Goal: Task Accomplishment & Management: Manage account settings

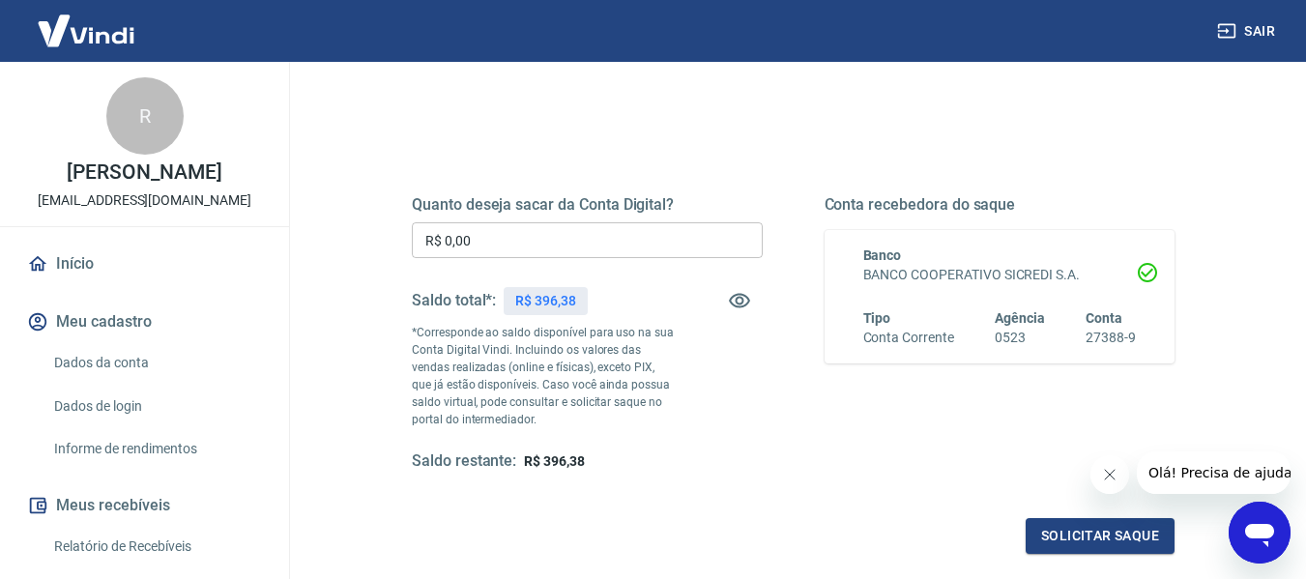
scroll to position [387, 0]
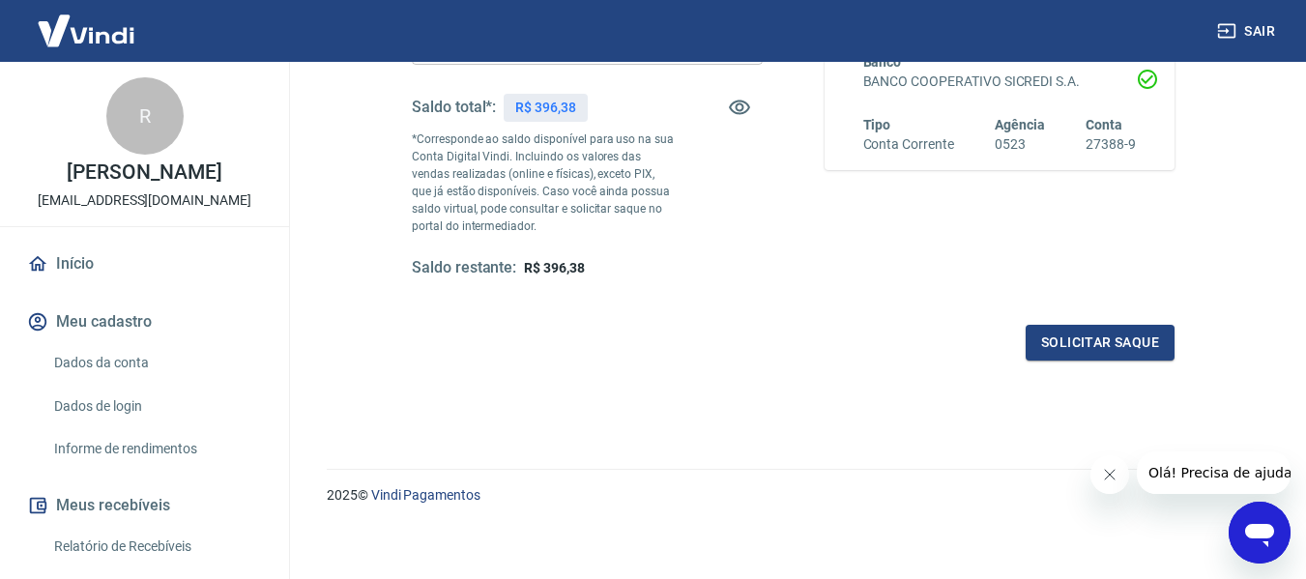
click at [1104, 473] on icon "Fechar mensagem da empresa" at bounding box center [1108, 474] width 15 height 15
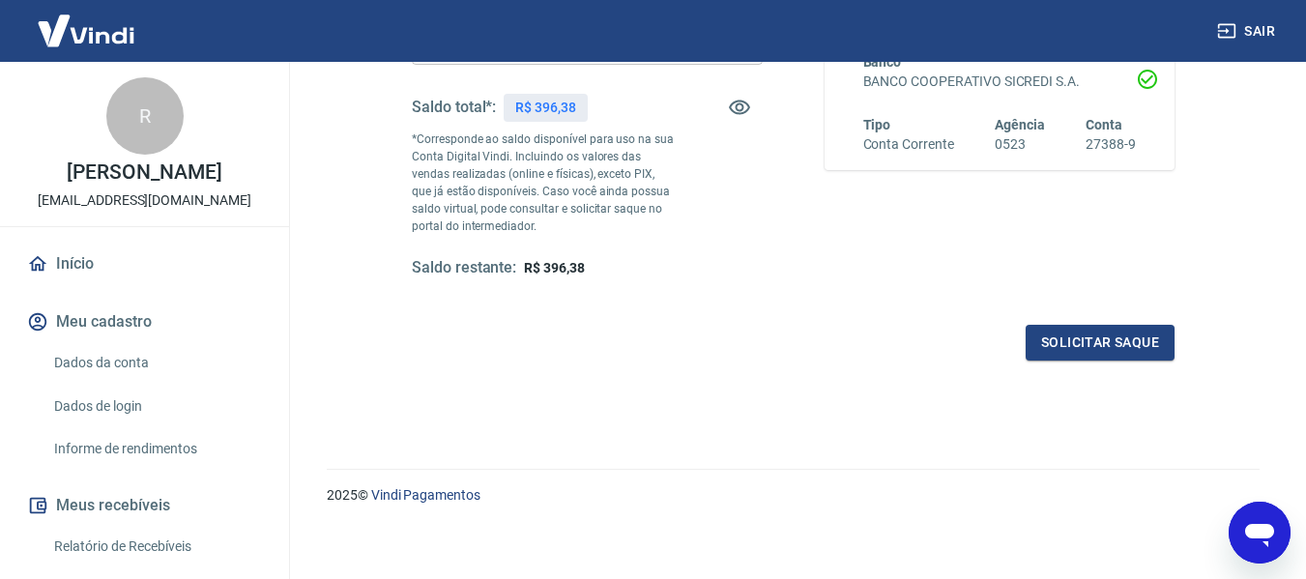
scroll to position [193, 0]
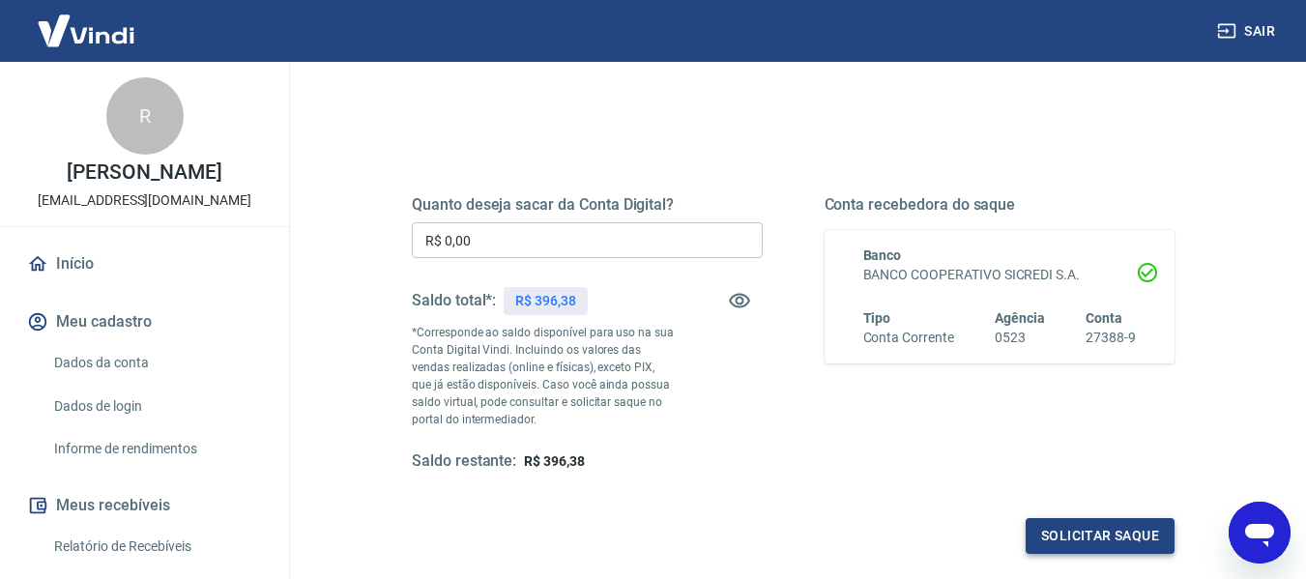
click at [1094, 528] on button "Solicitar saque" at bounding box center [1099, 536] width 149 height 36
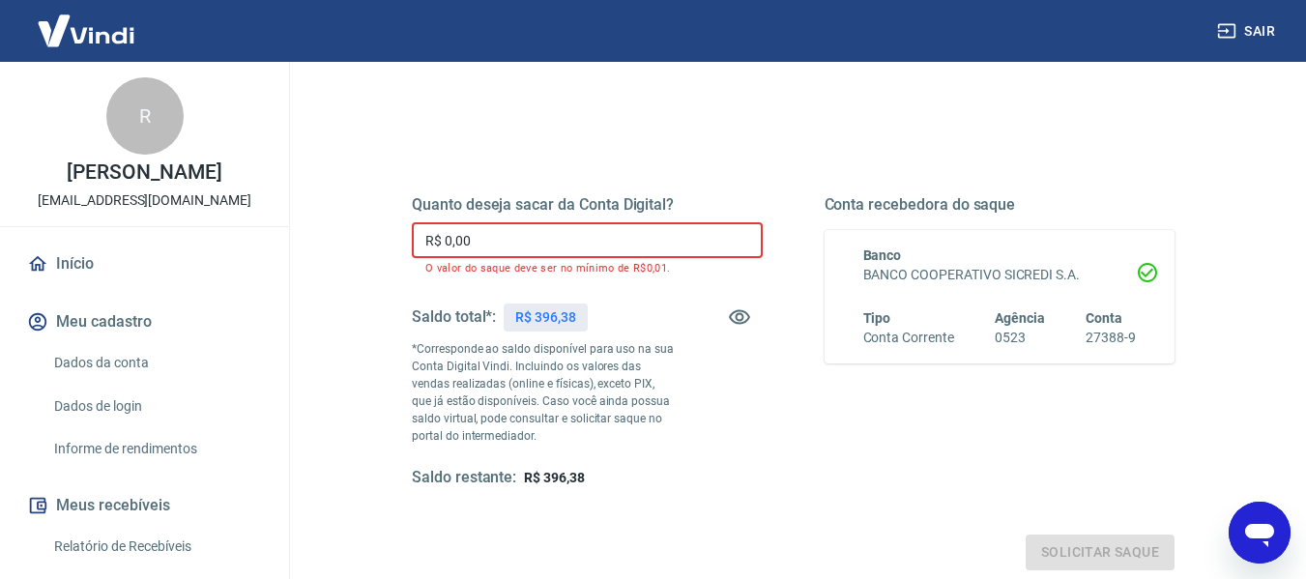
click at [477, 243] on input "R$ 0,00" at bounding box center [587, 240] width 351 height 36
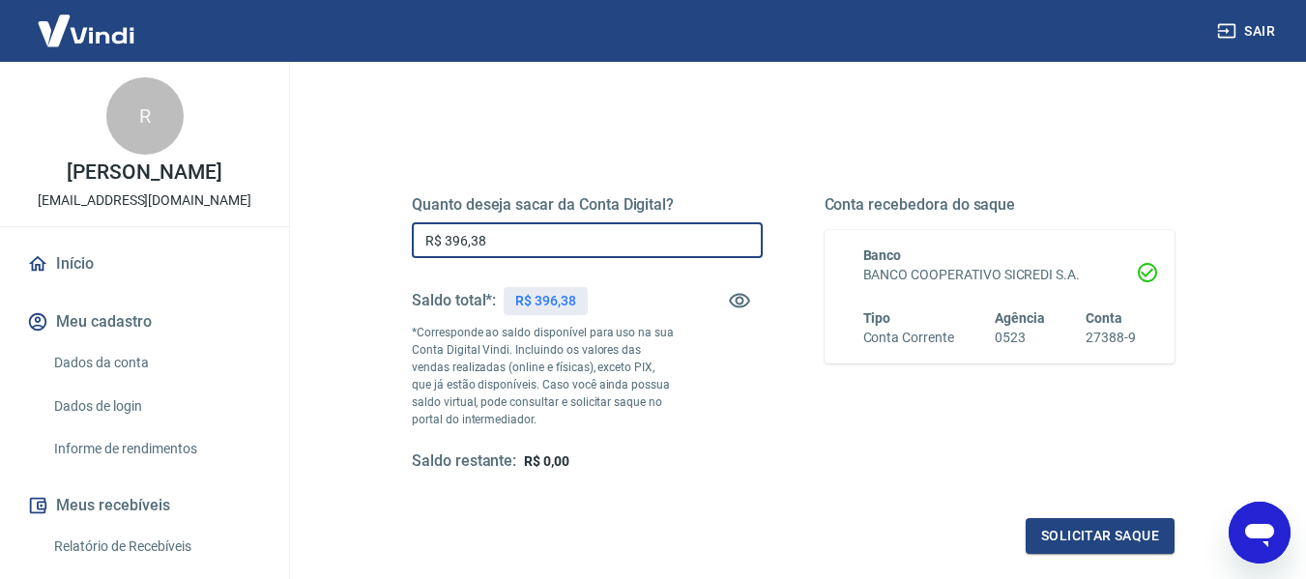
type input "R$ 396,38"
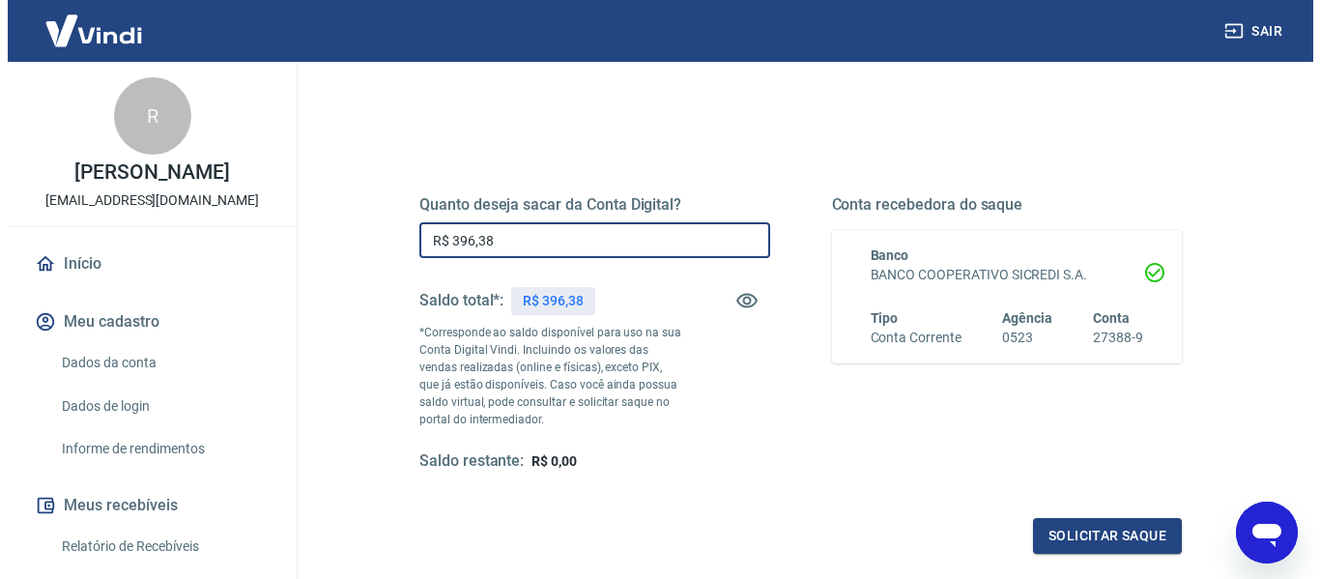
scroll to position [387, 0]
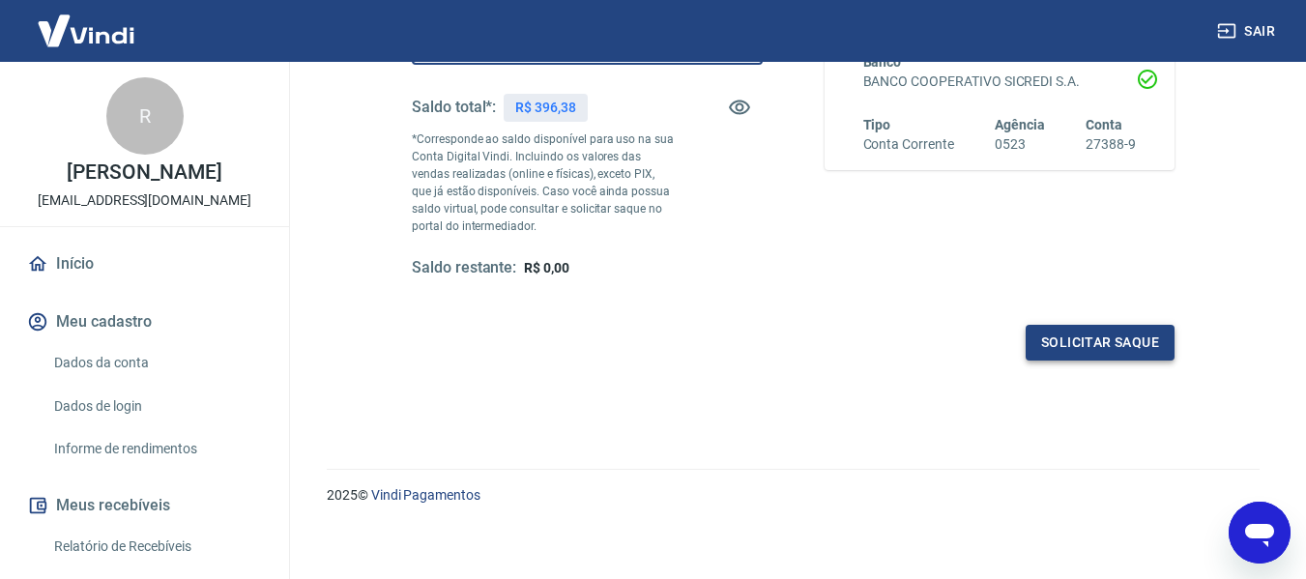
click at [1130, 336] on button "Solicitar saque" at bounding box center [1099, 343] width 149 height 36
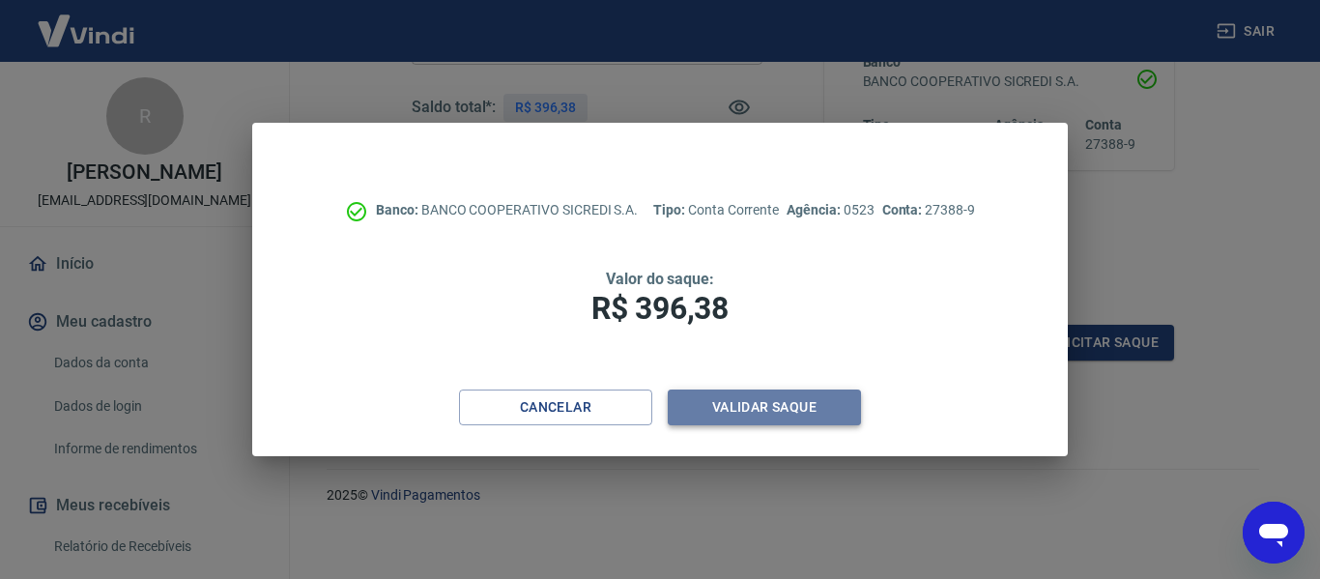
click at [774, 409] on button "Validar saque" at bounding box center [764, 408] width 193 height 36
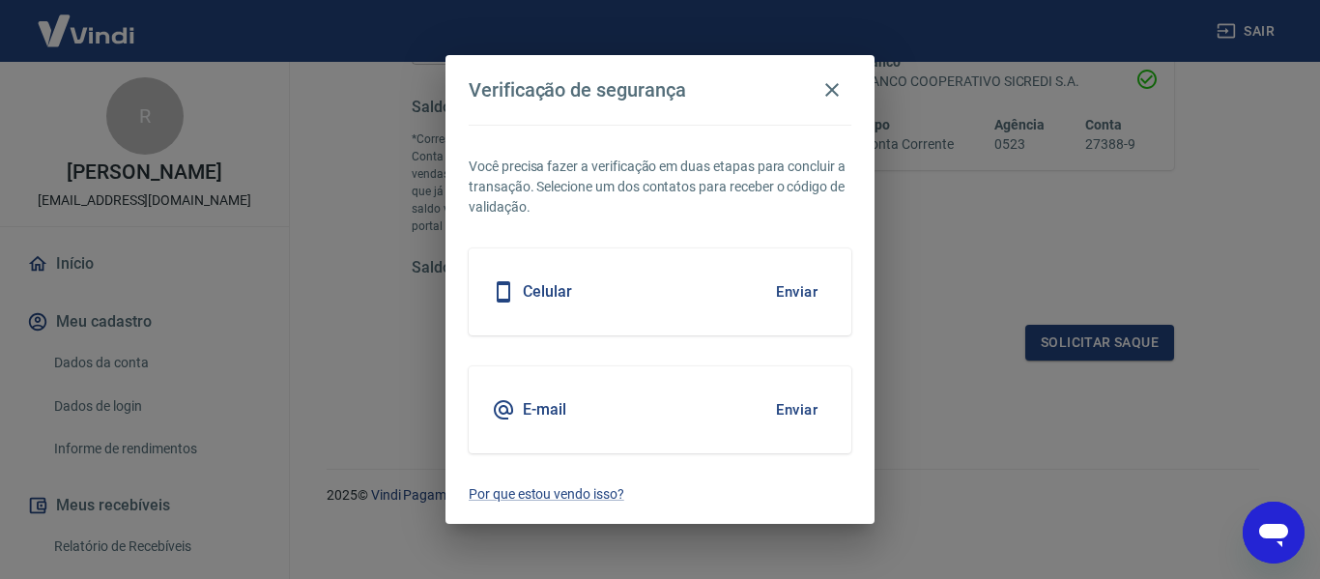
click at [618, 413] on div "E-mail Enviar" at bounding box center [660, 409] width 383 height 87
click at [791, 407] on button "Enviar" at bounding box center [796, 410] width 63 height 41
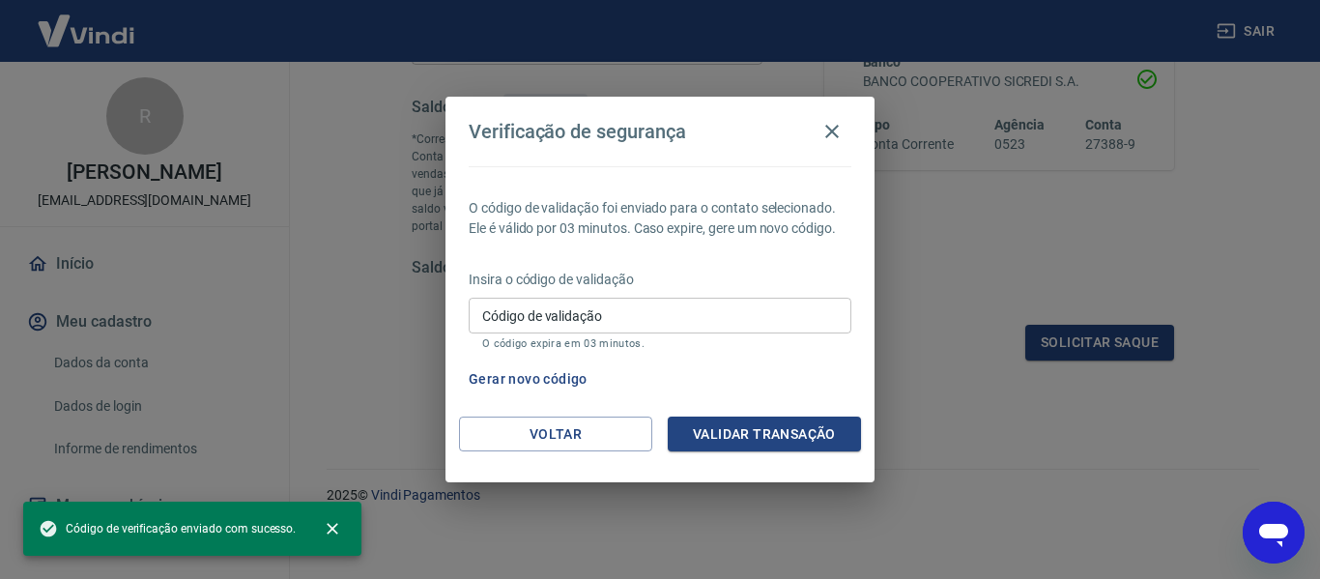
click at [543, 324] on input "Código de validação" at bounding box center [660, 316] width 383 height 36
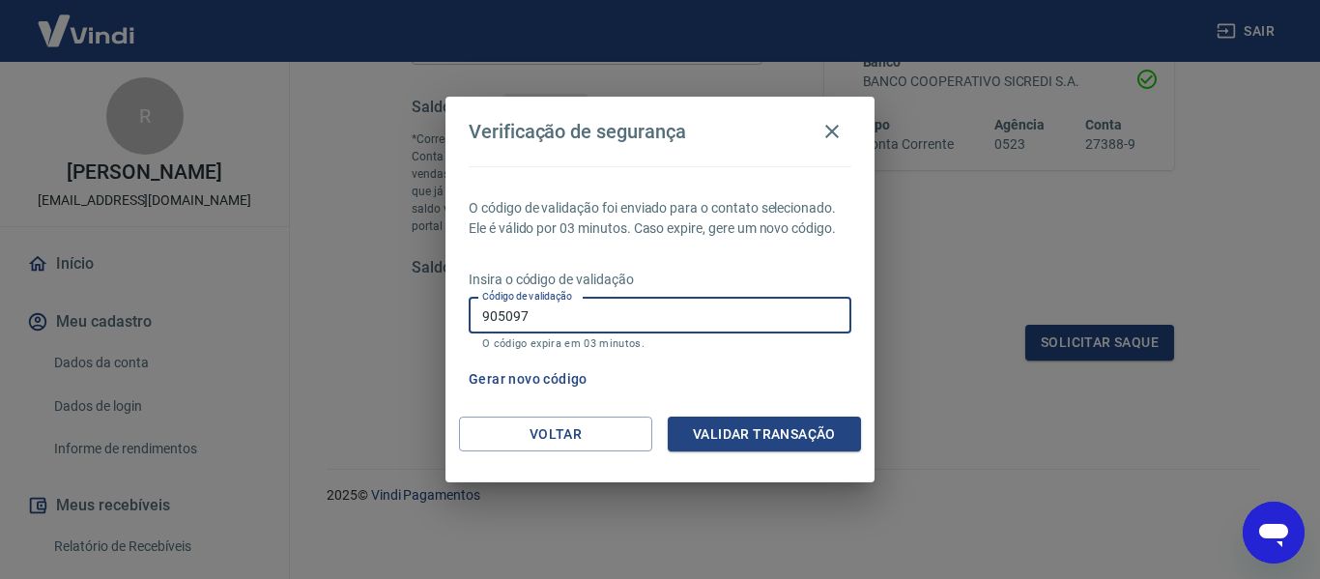
type input "905097"
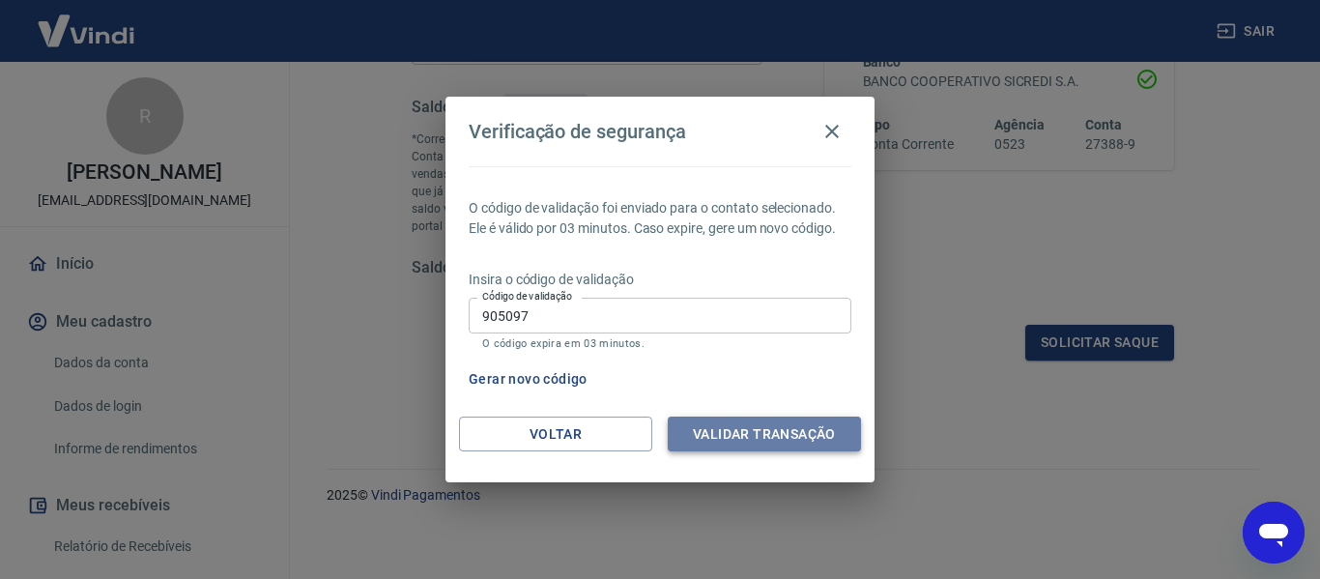
click at [713, 436] on button "Validar transação" at bounding box center [764, 435] width 193 height 36
